Goal: Navigation & Orientation: Find specific page/section

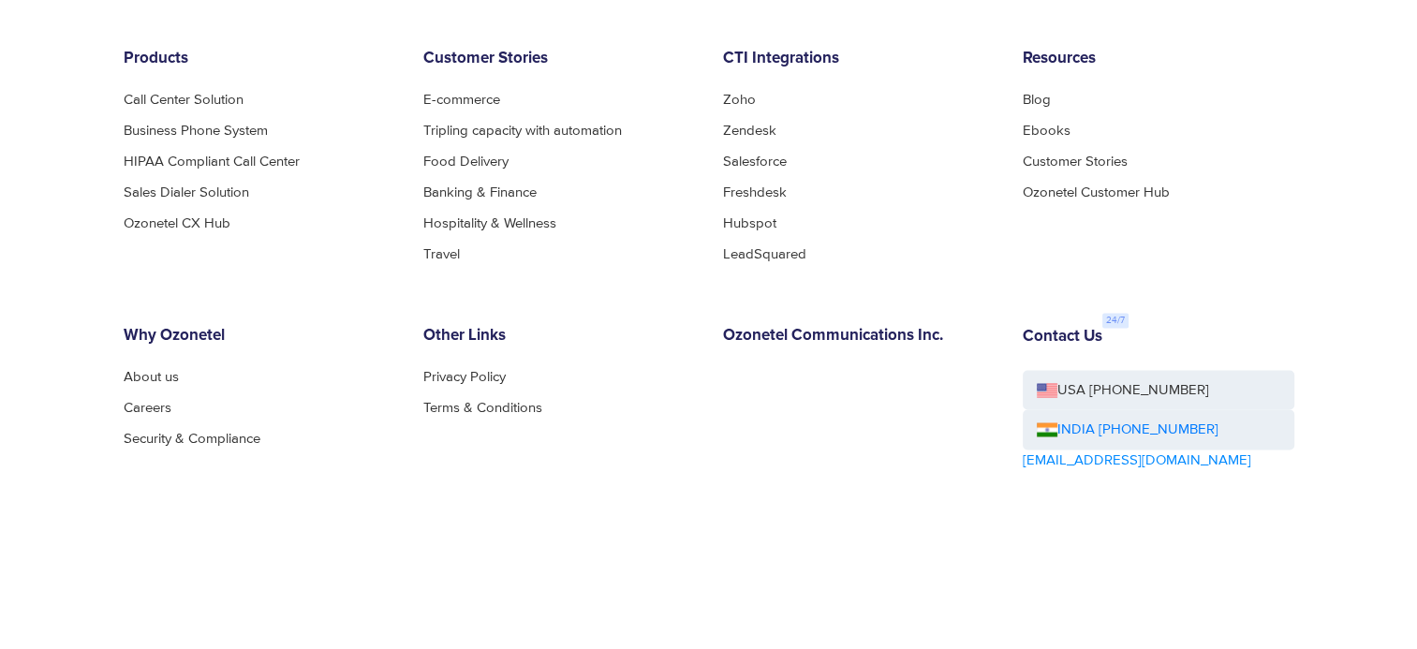
scroll to position [10305, 0]
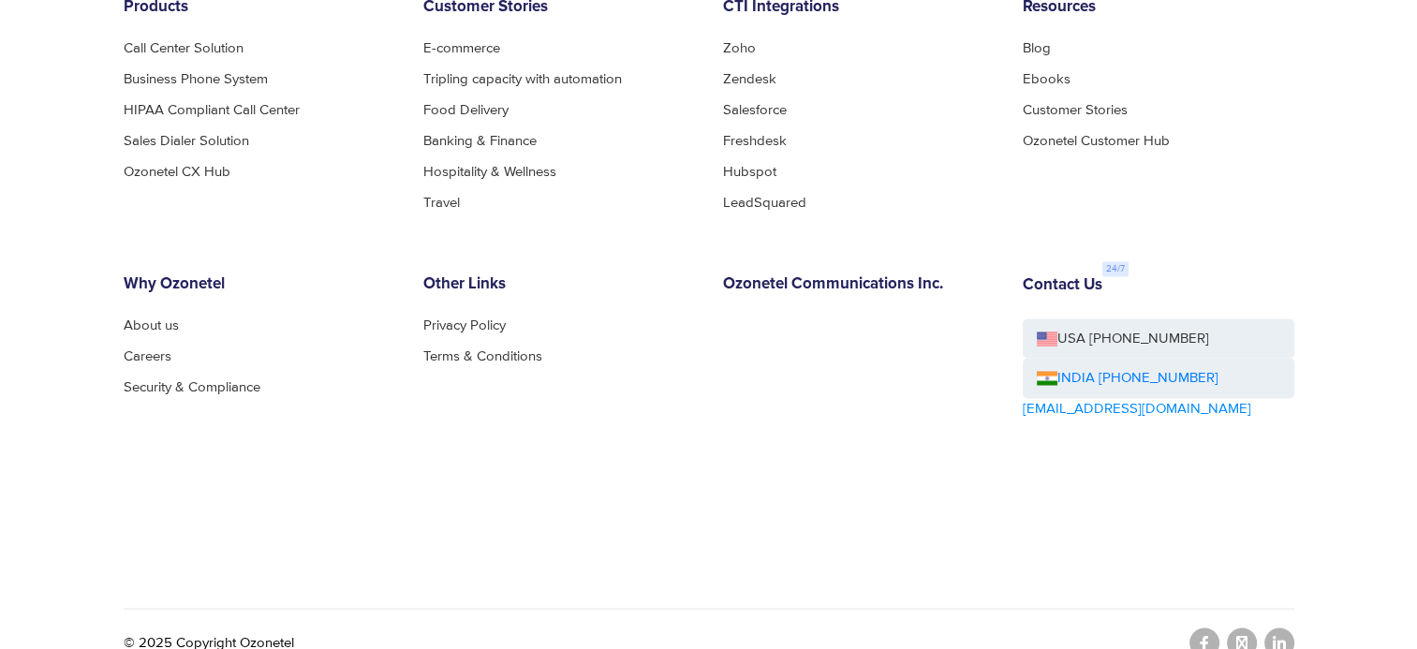
click at [1281, 635] on icon at bounding box center [1279, 642] width 13 height 15
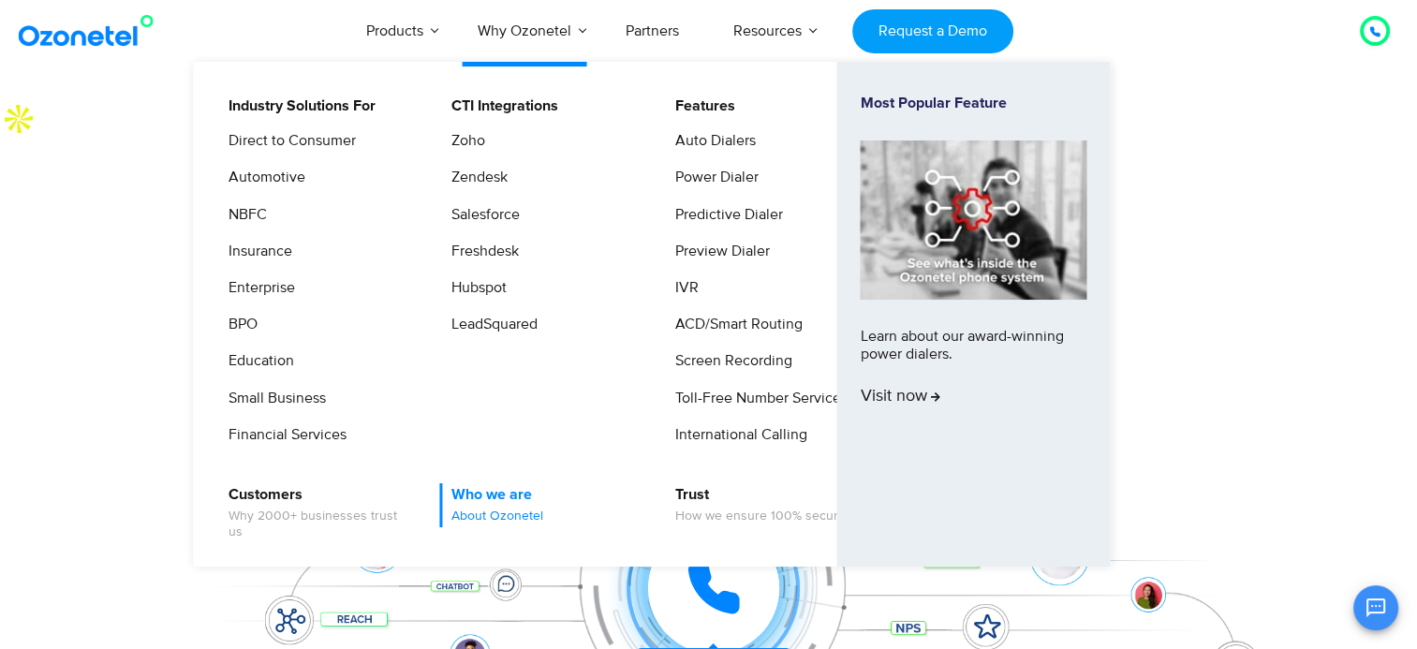
click at [474, 497] on link "Who we are About Ozonetel" at bounding box center [492, 505] width 107 height 44
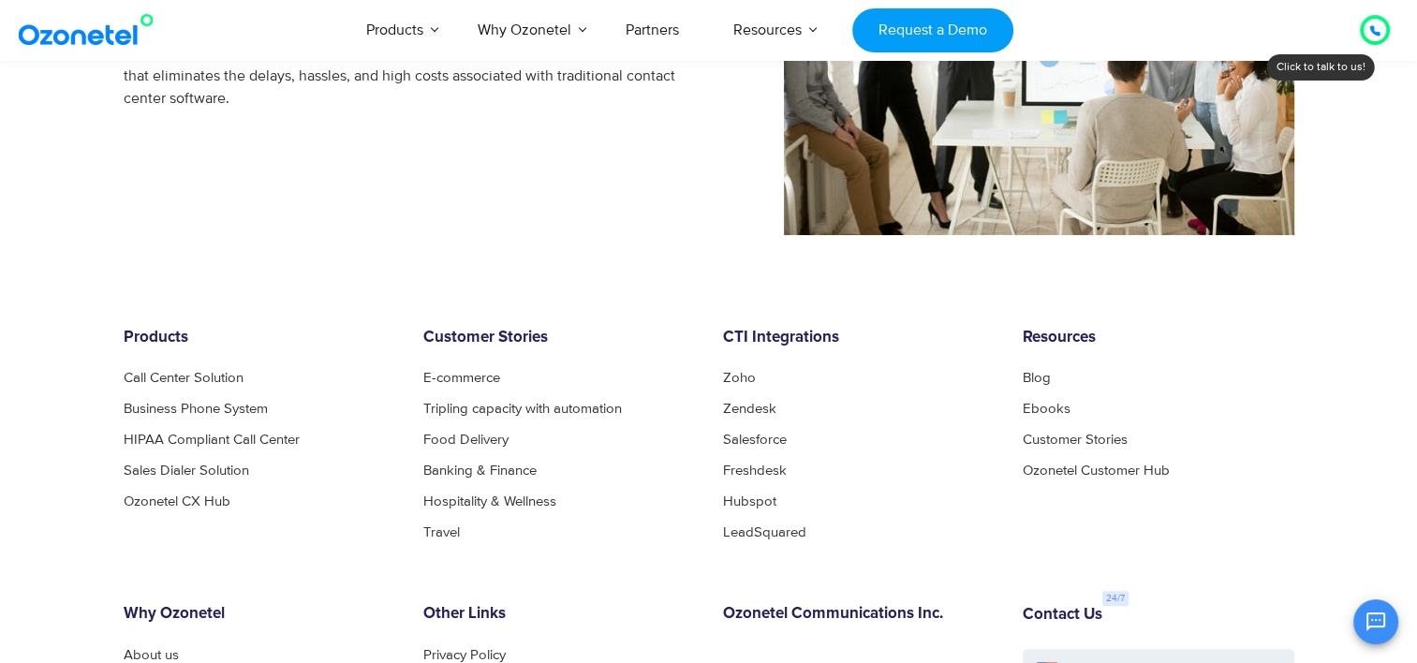
scroll to position [2123, 0]
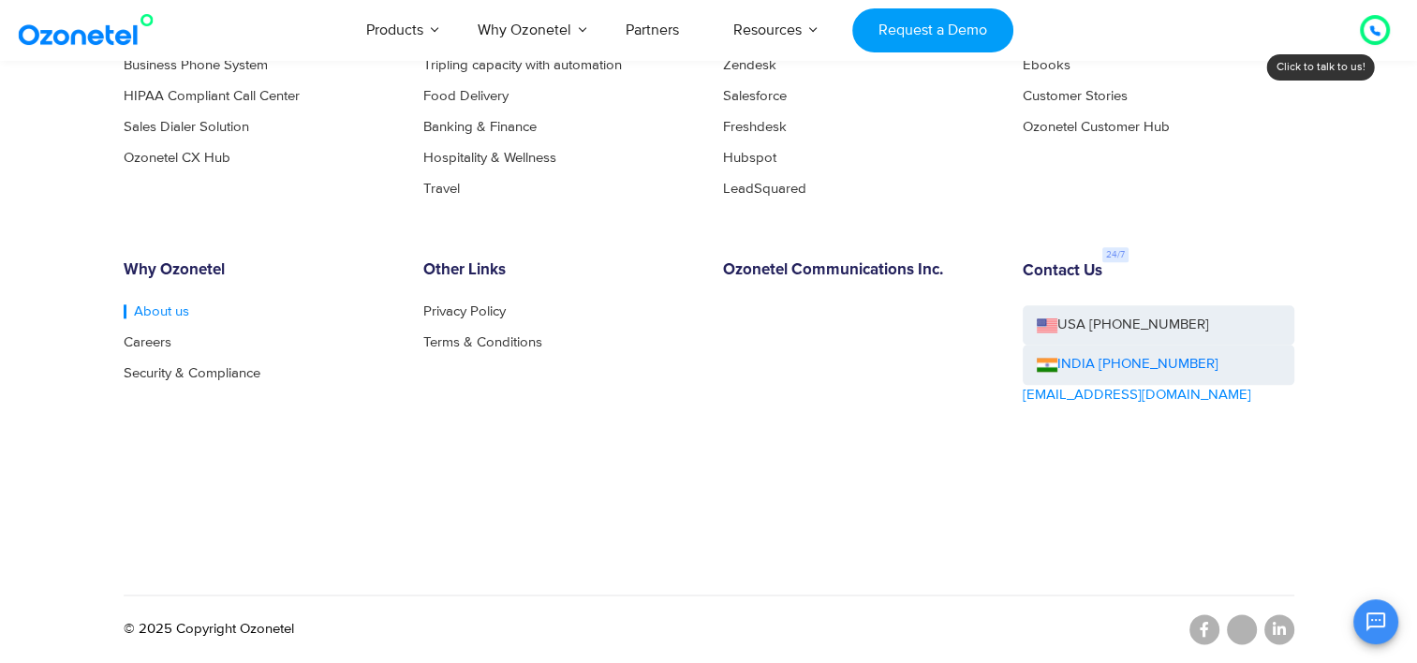
click at [154, 316] on link "About us" at bounding box center [157, 311] width 66 height 14
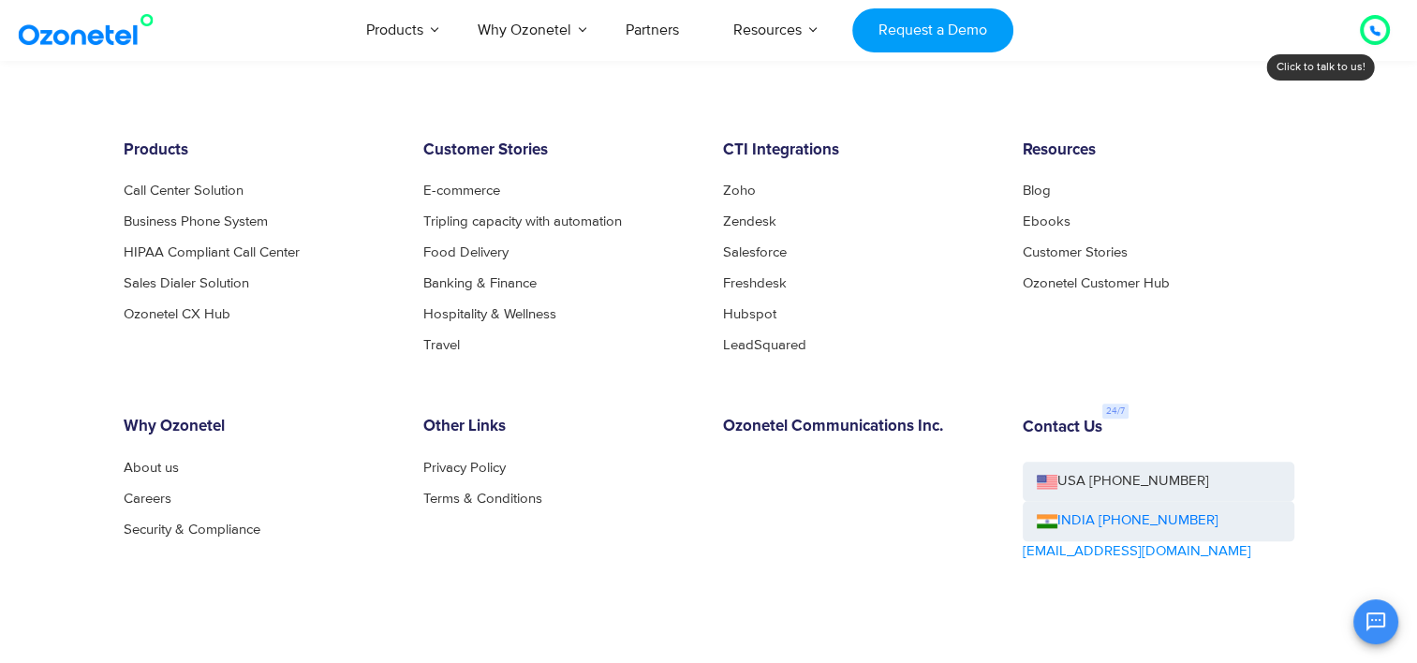
scroll to position [2123, 0]
